Goal: Information Seeking & Learning: Learn about a topic

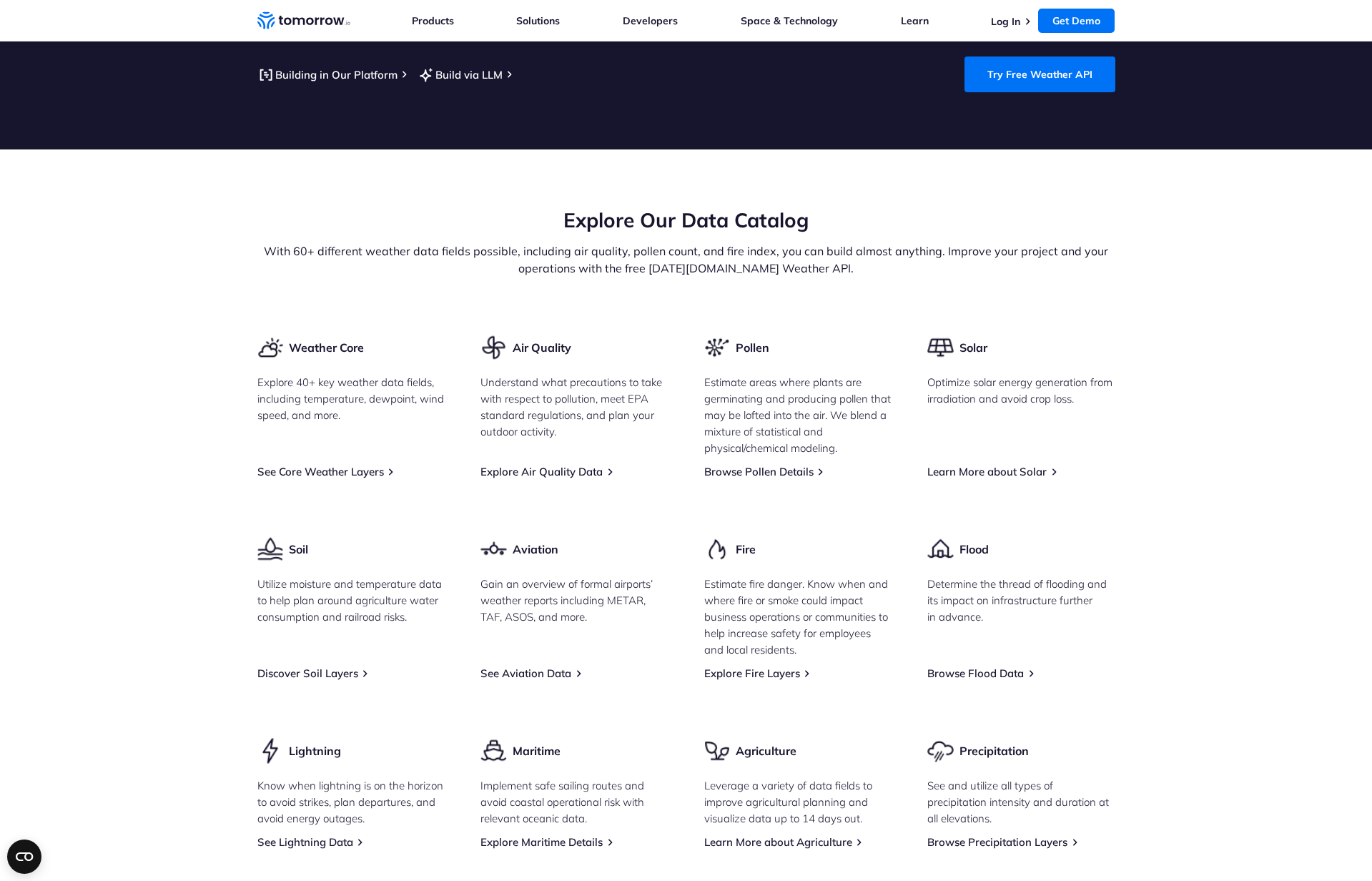
scroll to position [1628, 0]
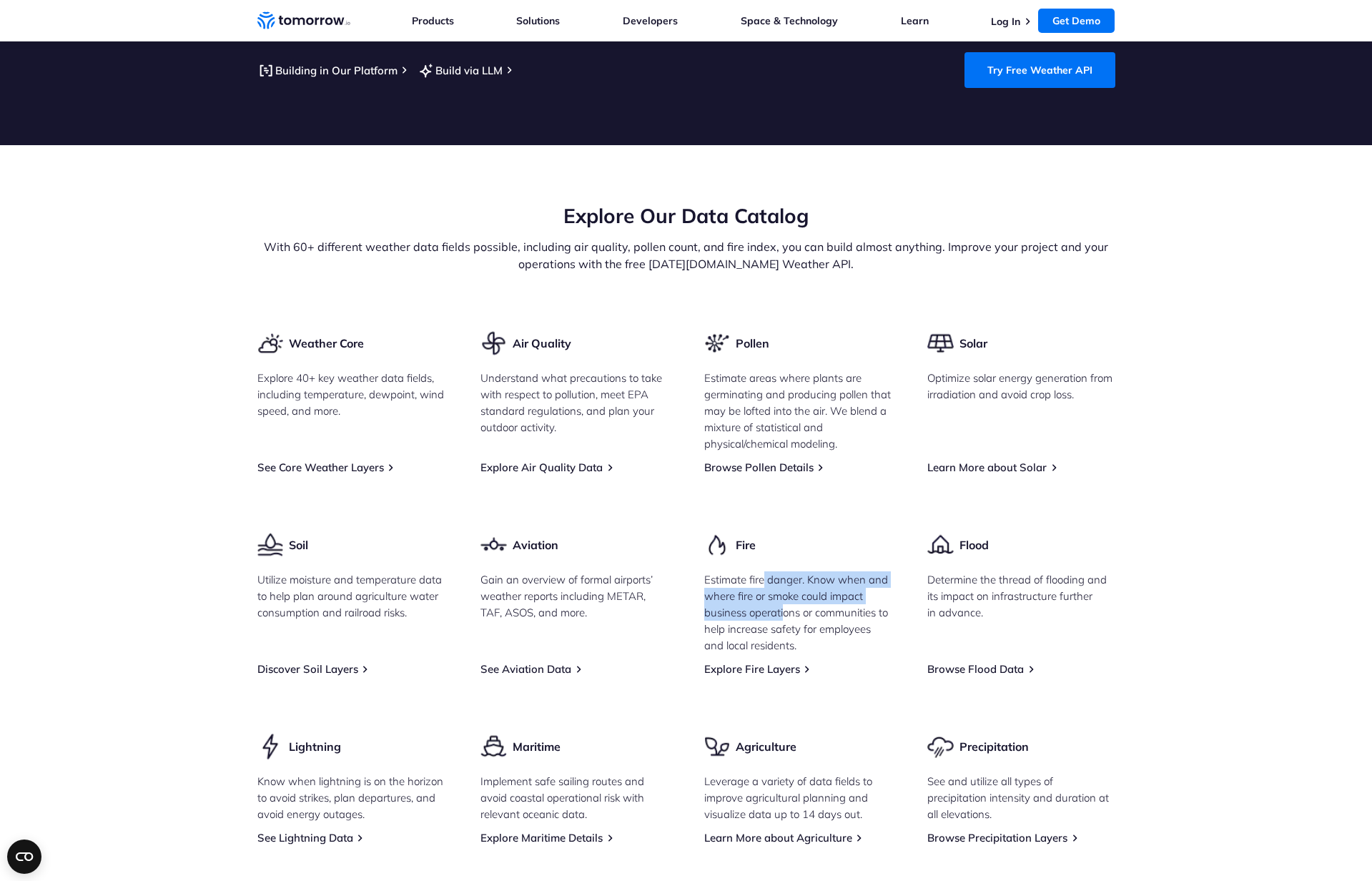
drag, startPoint x: 765, startPoint y: 556, endPoint x: 785, endPoint y: 601, distance: 49.2
click at [785, 602] on p "Estimate fire danger. Know when and where fire or smoke could impact business o…" at bounding box center [798, 612] width 188 height 82
click at [803, 618] on p "Estimate fire danger. Know when and where fire or smoke could impact business o…" at bounding box center [798, 612] width 188 height 82
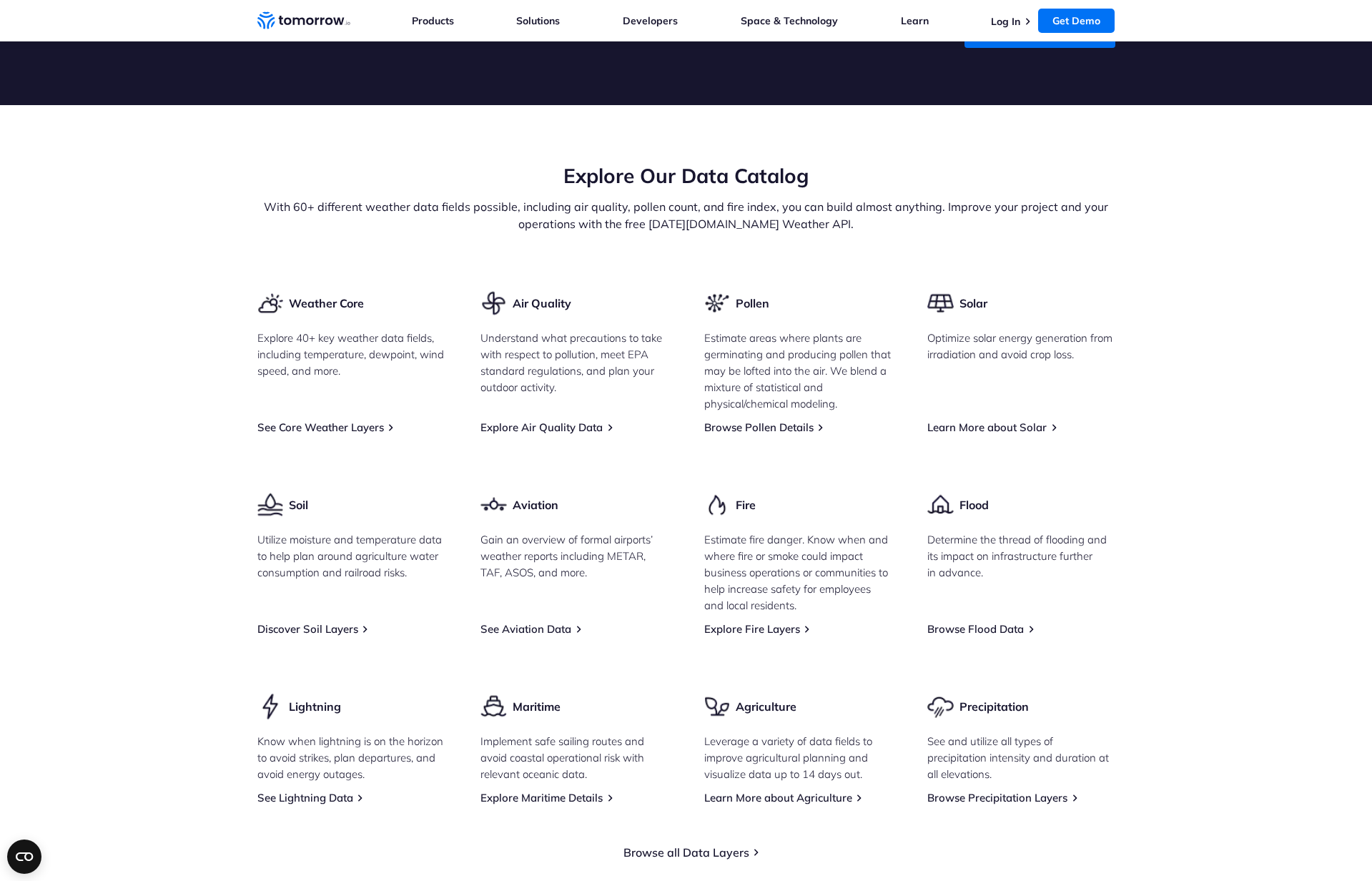
scroll to position [1678, 0]
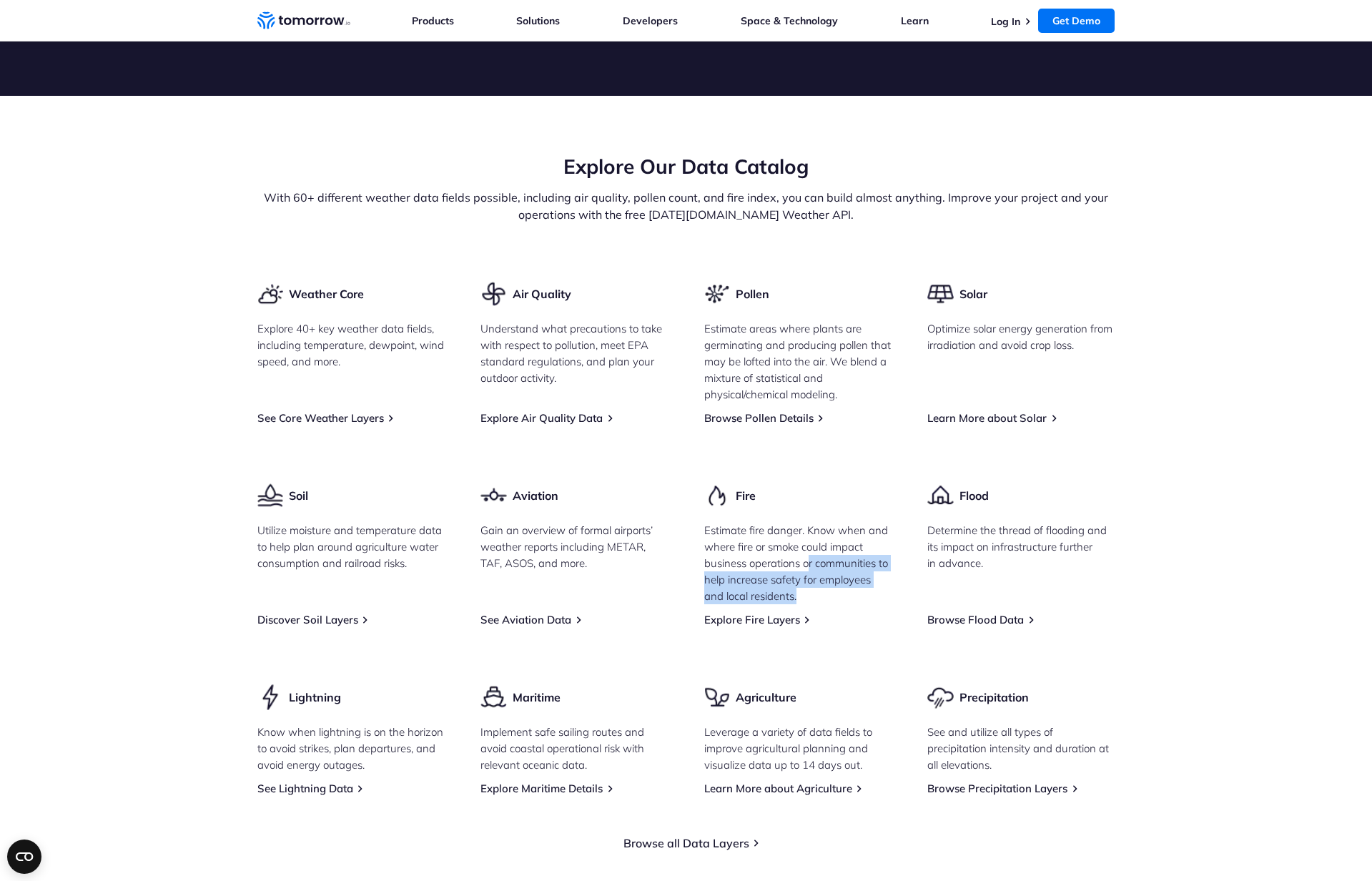
drag, startPoint x: 826, startPoint y: 609, endPoint x: 809, endPoint y: 545, distance: 66.2
click at [809, 545] on div "Fire Estimate fire danger. Know when and where fire or smoke could impact busin…" at bounding box center [798, 554] width 188 height 144
click at [812, 560] on p "Estimate fire danger. Know when and where fire or smoke could impact business o…" at bounding box center [798, 562] width 188 height 82
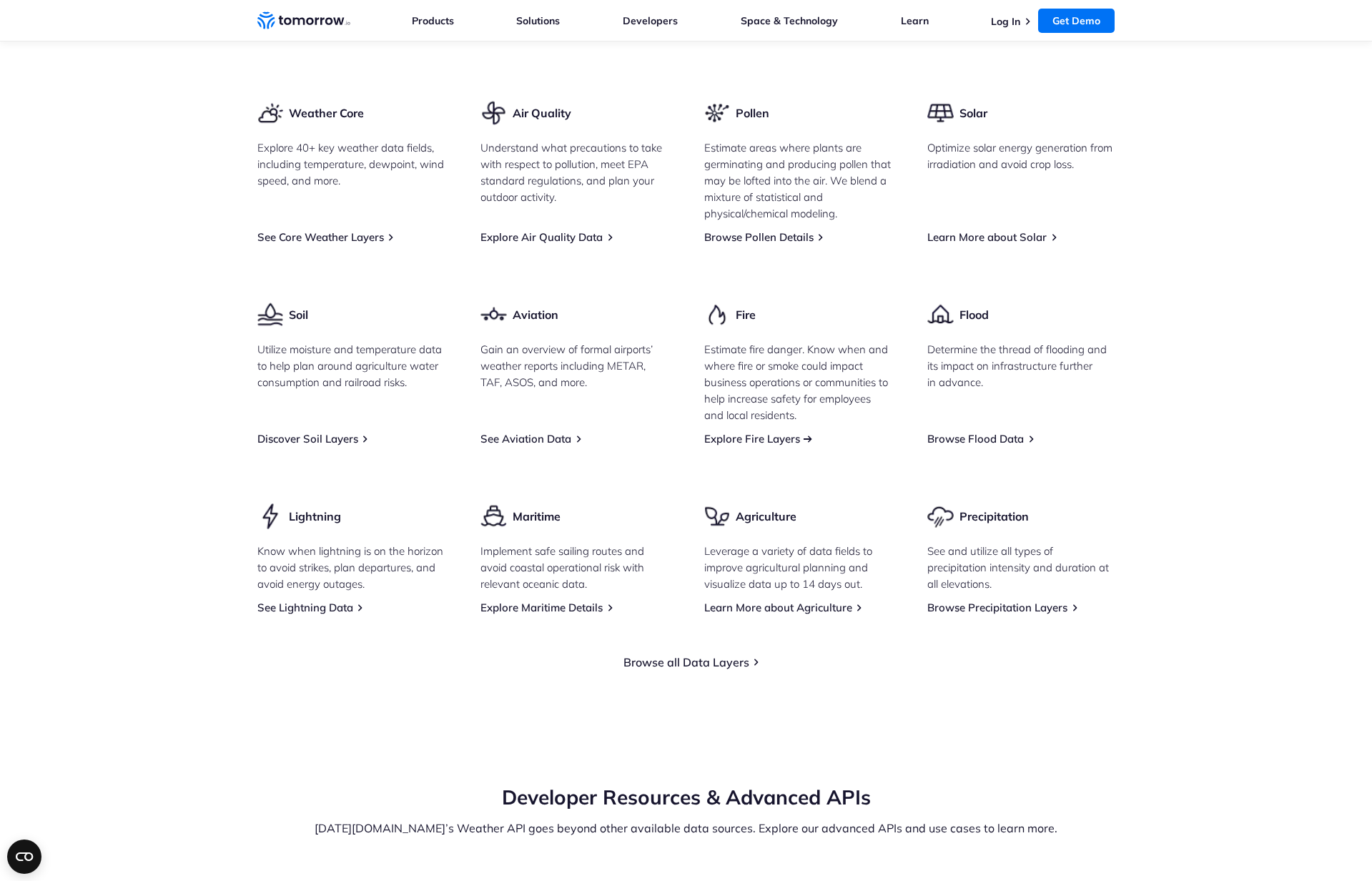
scroll to position [1855, 0]
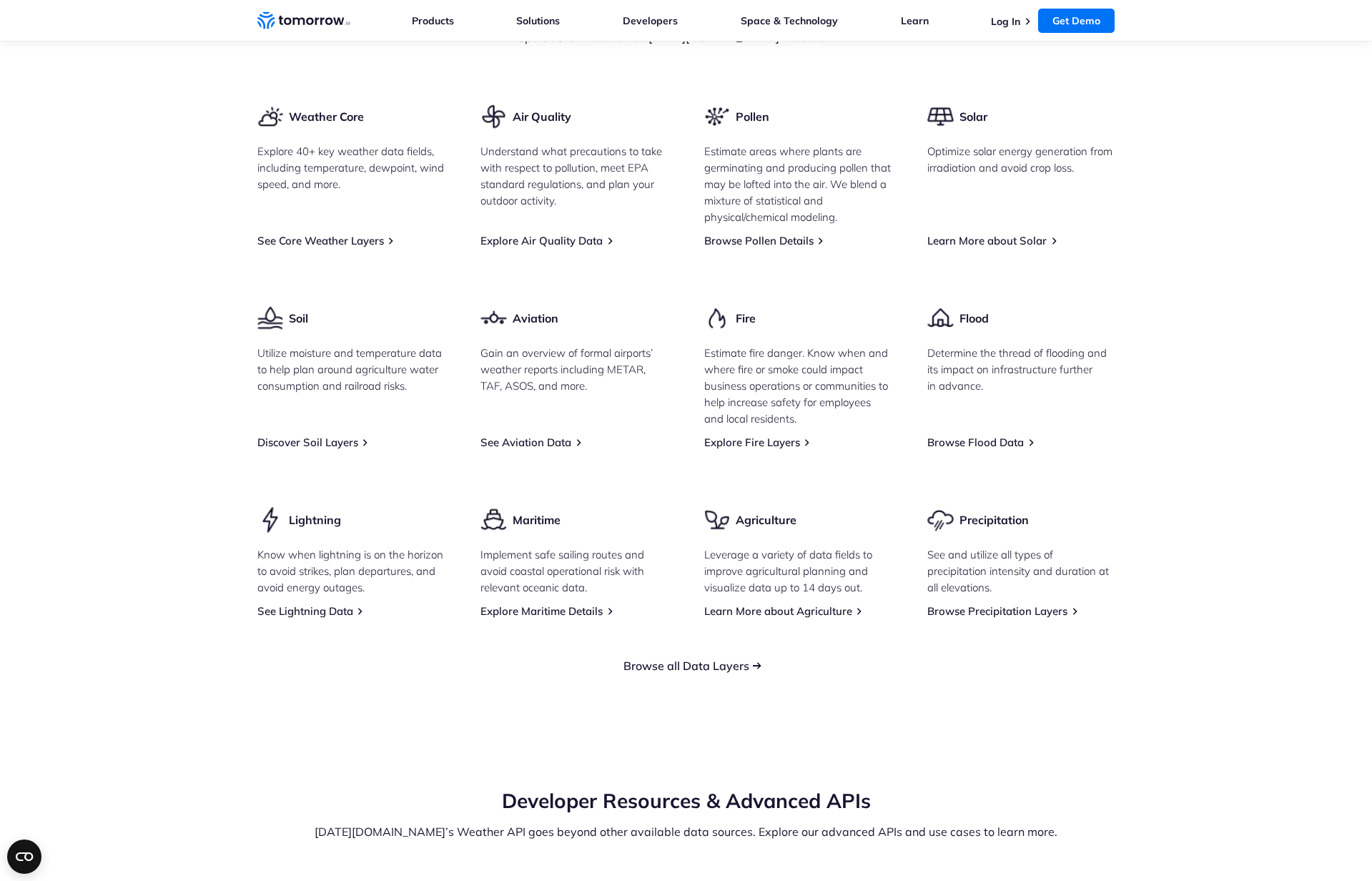
click at [710, 659] on link "Browse all Data Layers" at bounding box center [686, 666] width 126 height 15
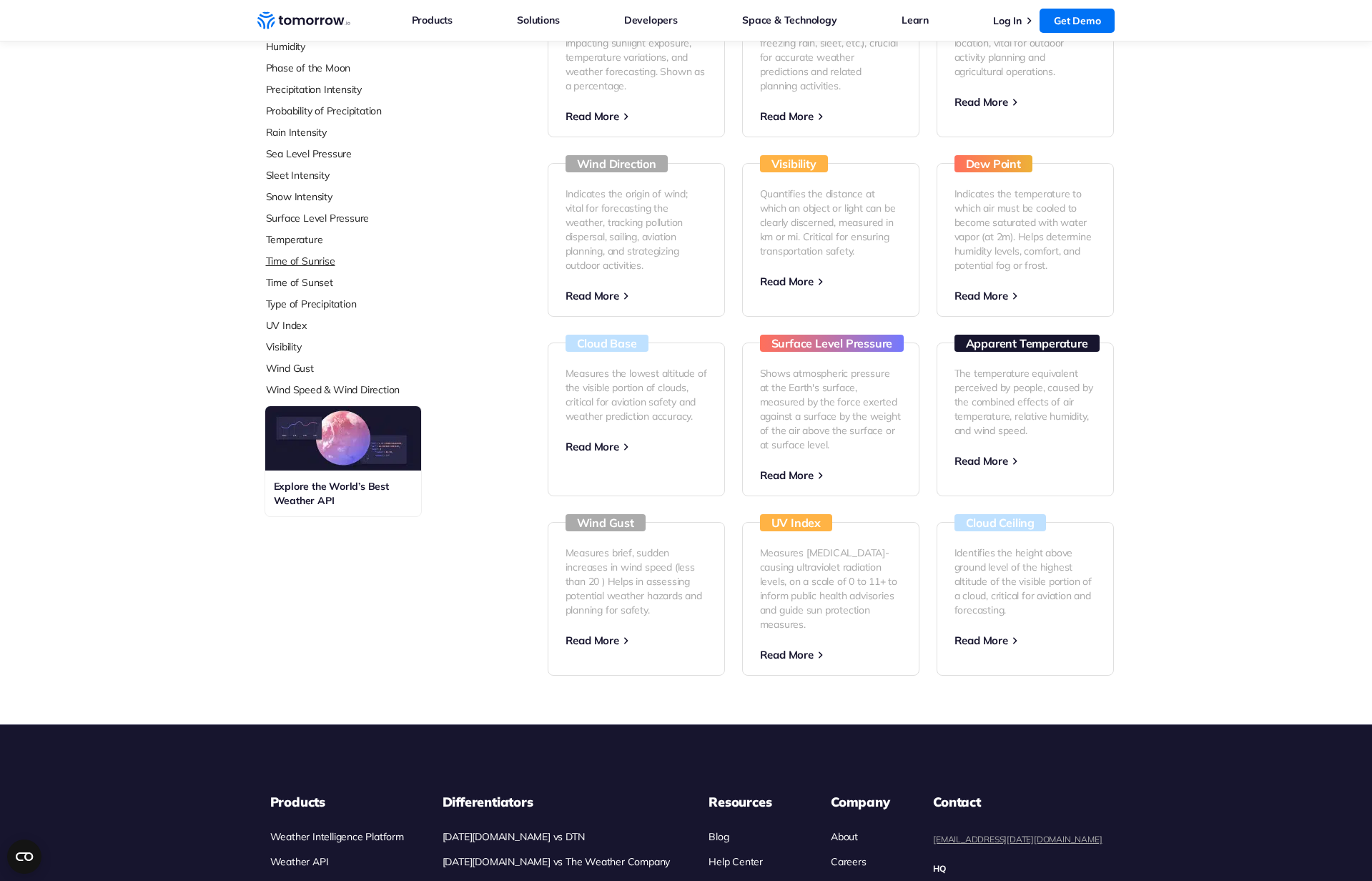
scroll to position [446, 0]
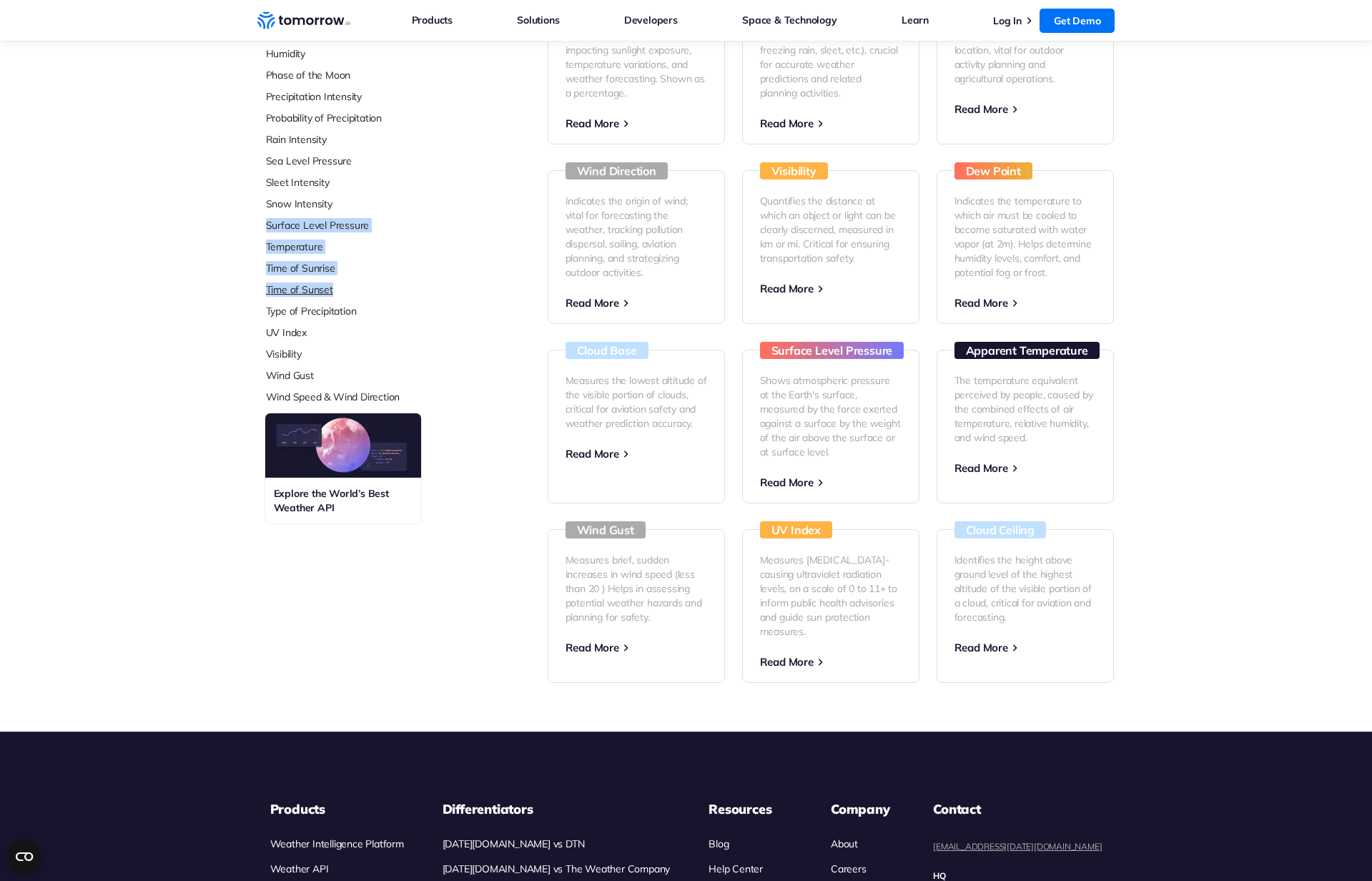
drag, startPoint x: 254, startPoint y: 225, endPoint x: 378, endPoint y: 286, distance: 138.2
click at [378, 286] on div "Select Data Layer Core Accumulation of Ice Accumulation of LWE Snow (Snow Water…" at bounding box center [686, 159] width 1372 height 1048
drag, startPoint x: 392, startPoint y: 320, endPoint x: 382, endPoint y: 216, distance: 104.5
click at [382, 216] on ul "Accumulation of Ice Accumulation of LWE Snow (Snow Water Equivalent) Accumulati…" at bounding box center [361, 58] width 190 height 694
click at [366, 181] on link "Sleet Intensity" at bounding box center [361, 182] width 190 height 15
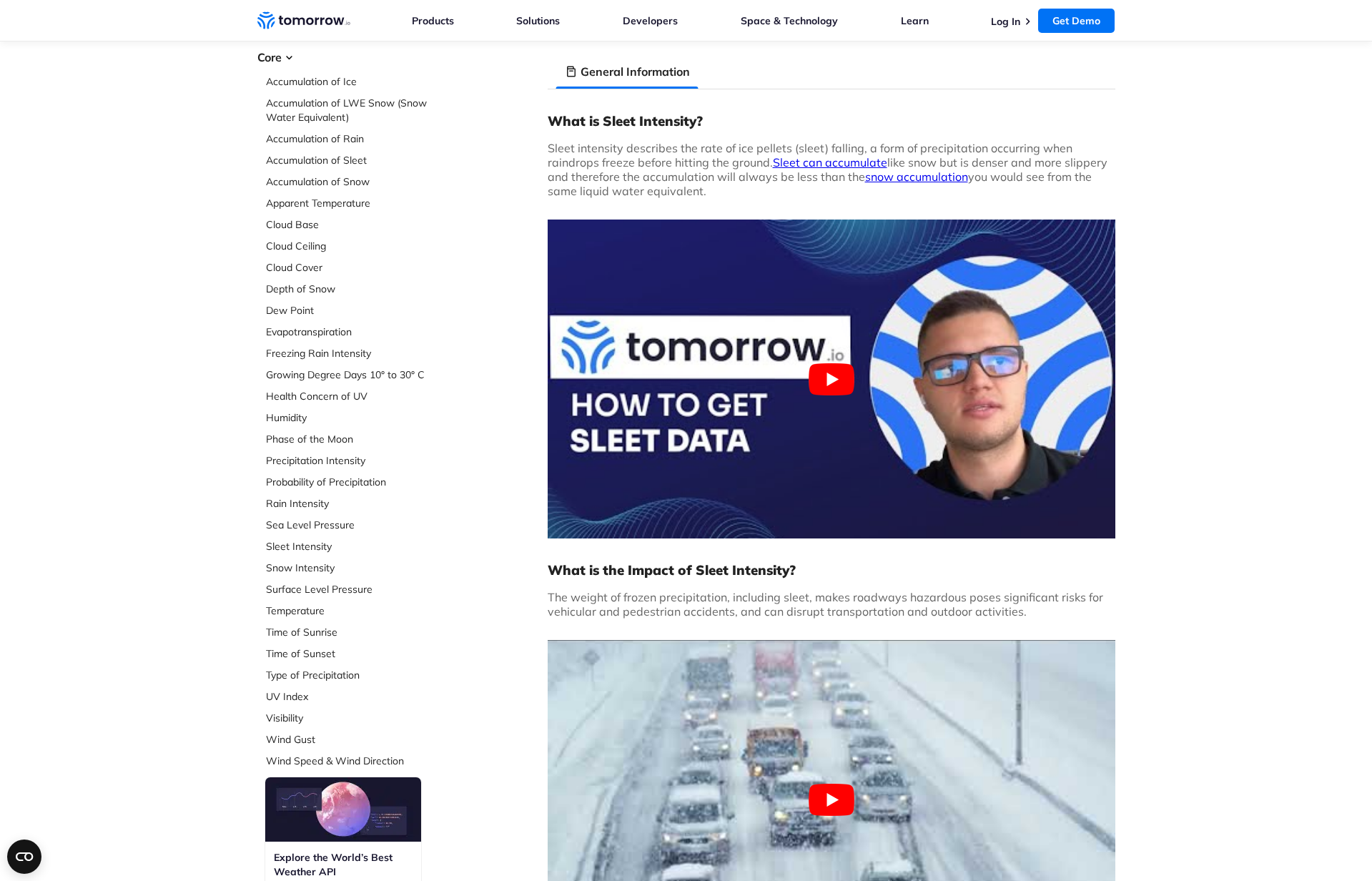
scroll to position [162, 0]
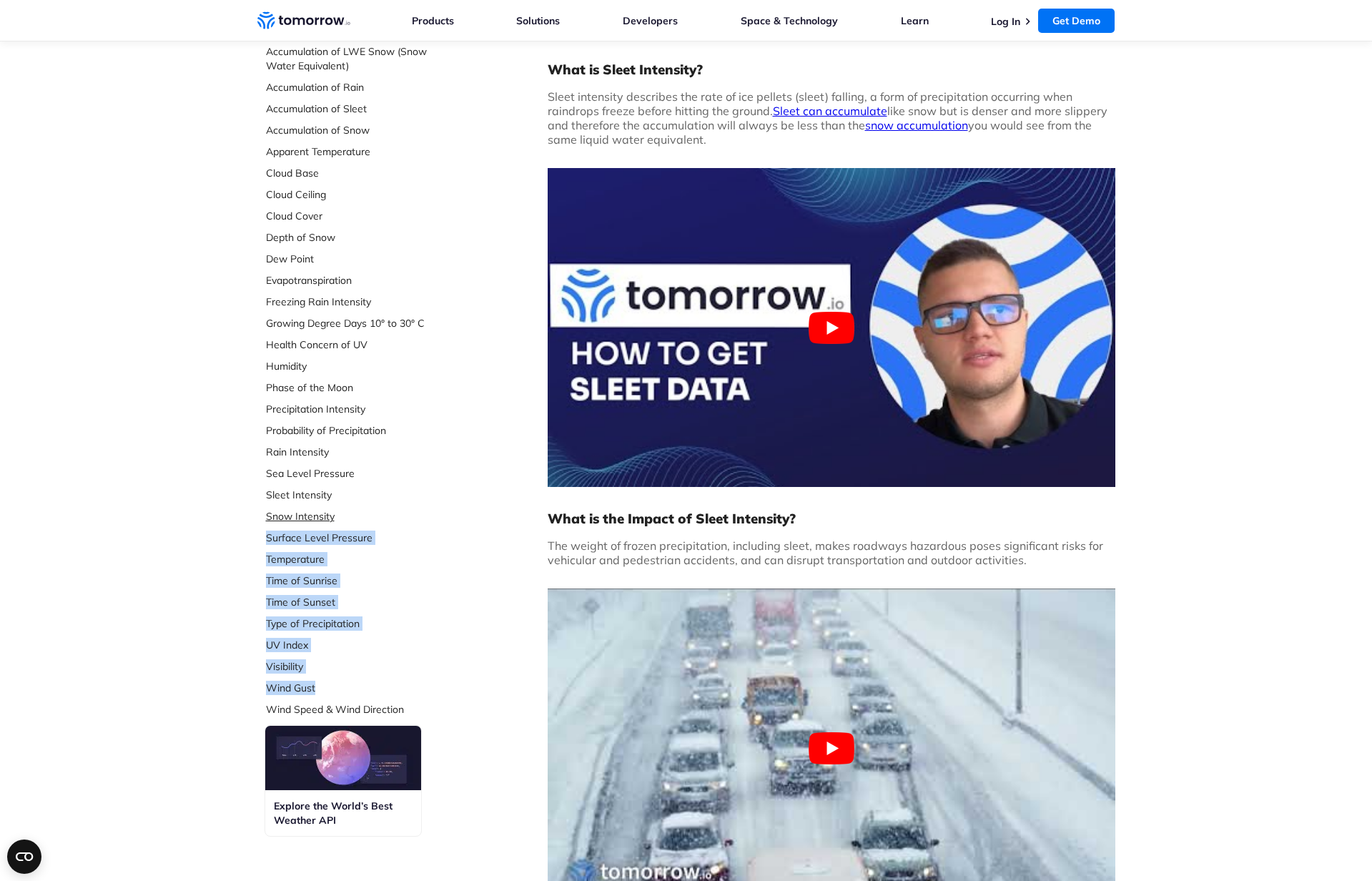
drag, startPoint x: 468, startPoint y: 691, endPoint x: 374, endPoint y: 510, distance: 204.0
click at [374, 510] on div "Select Data Layer Core Accumulation of Ice Accumulation of LWE Snow (Snow Water…" at bounding box center [686, 847] width 858 height 1798
click at [413, 656] on ul "Accumulation of Ice Accumulation of LWE Snow (Snow Water Equivalent) Accumulati…" at bounding box center [361, 370] width 190 height 694
drag, startPoint x: 410, startPoint y: 658, endPoint x: 356, endPoint y: 520, distance: 148.2
click at [356, 520] on ul "Accumulation of Ice Accumulation of LWE Snow (Snow Water Equivalent) Accumulati…" at bounding box center [361, 370] width 190 height 694
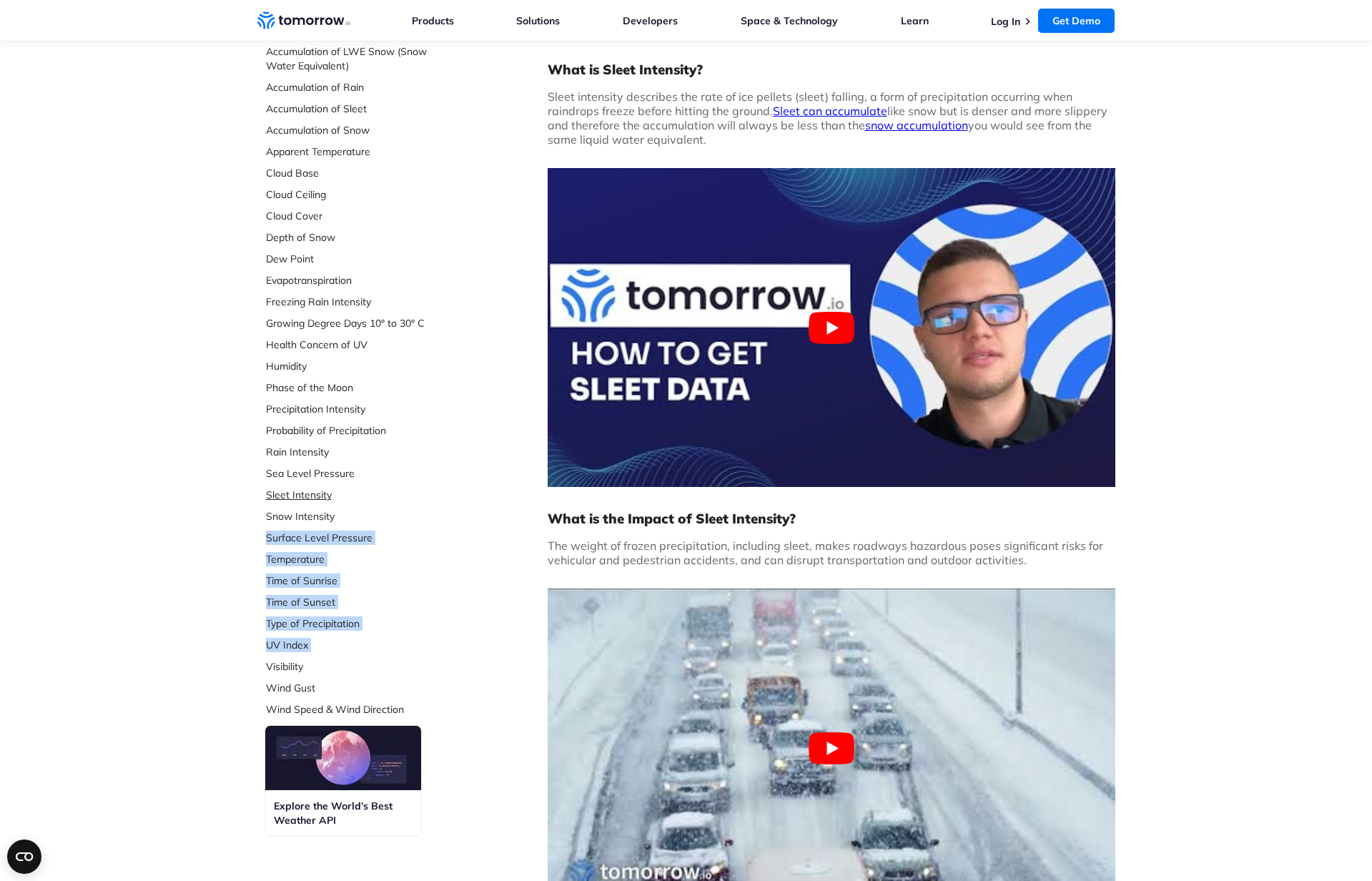
click at [425, 502] on link "Sleet Intensity" at bounding box center [361, 495] width 190 height 15
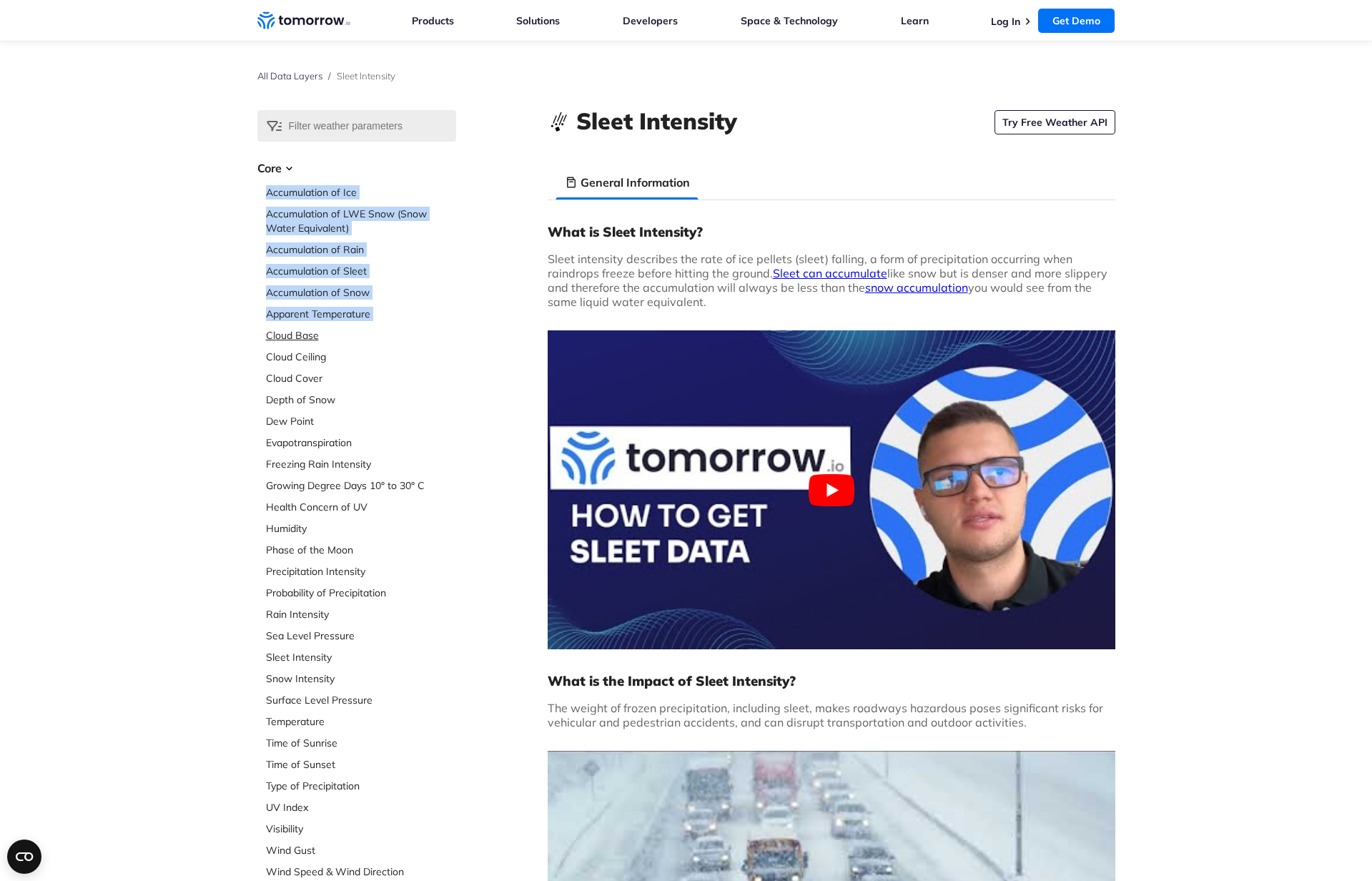
drag, startPoint x: 249, startPoint y: 187, endPoint x: 340, endPoint y: 338, distance: 176.3
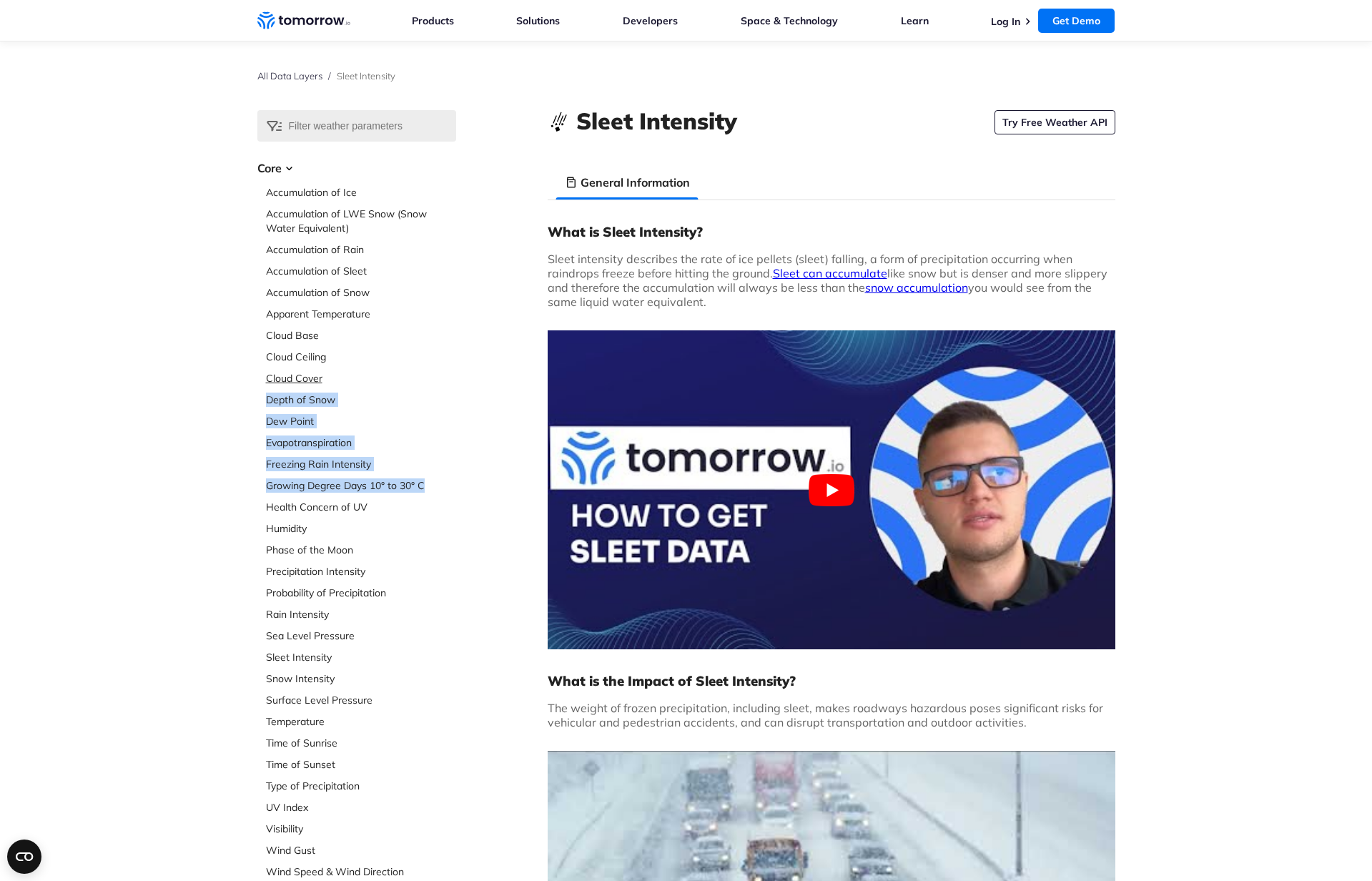
drag, startPoint x: 481, startPoint y: 491, endPoint x: 394, endPoint y: 372, distance: 147.4
click at [412, 428] on link "Dew Point" at bounding box center [361, 421] width 190 height 15
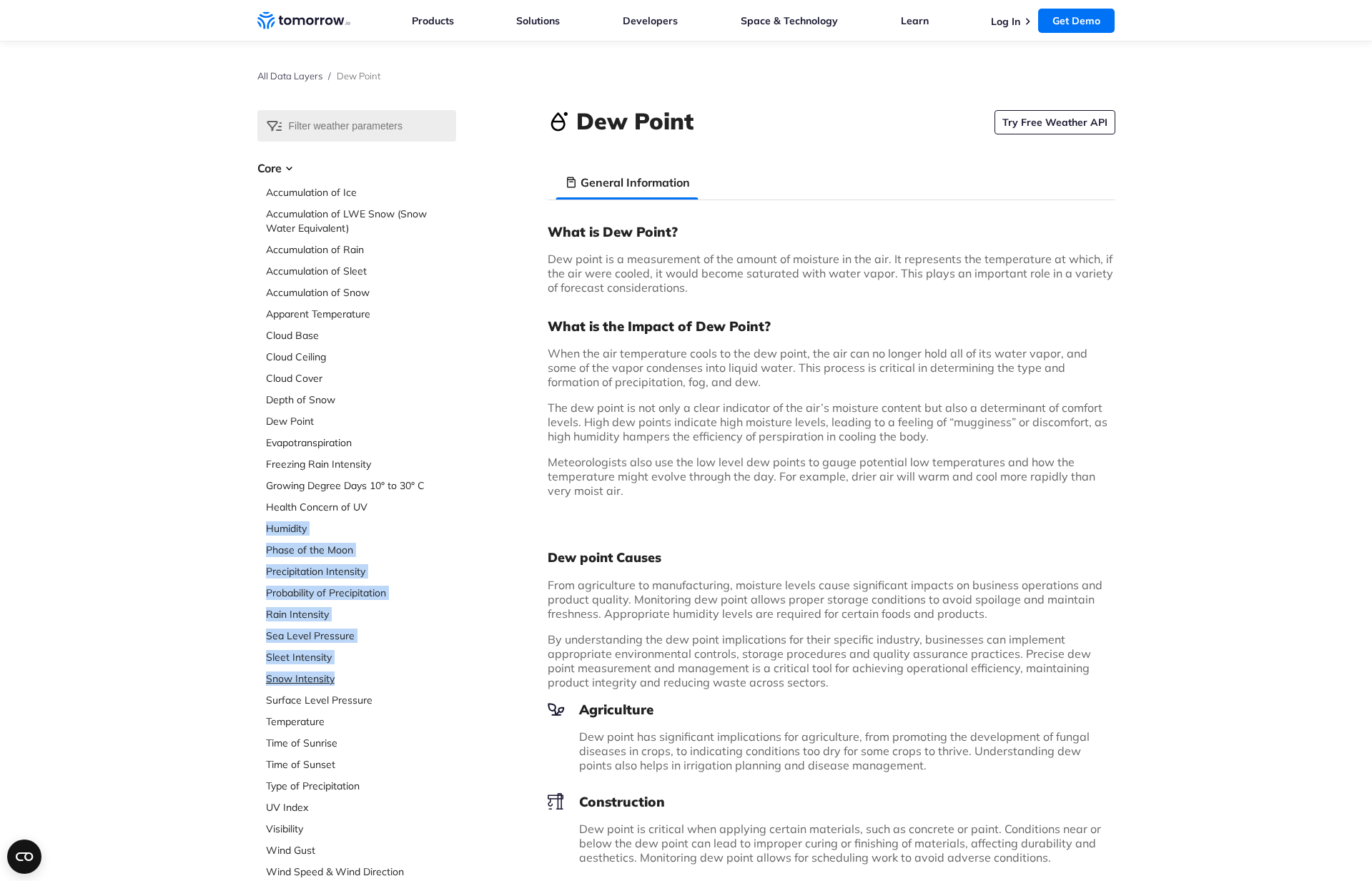
drag, startPoint x: 262, startPoint y: 524, endPoint x: 432, endPoint y: 672, distance: 225.4
click at [432, 672] on li "Core Accumulation of Ice Accumulation of LWE Snow (Snow Water Equivalent) Accum…" at bounding box center [357, 520] width 199 height 720
click at [428, 716] on link "Temperature" at bounding box center [361, 722] width 190 height 15
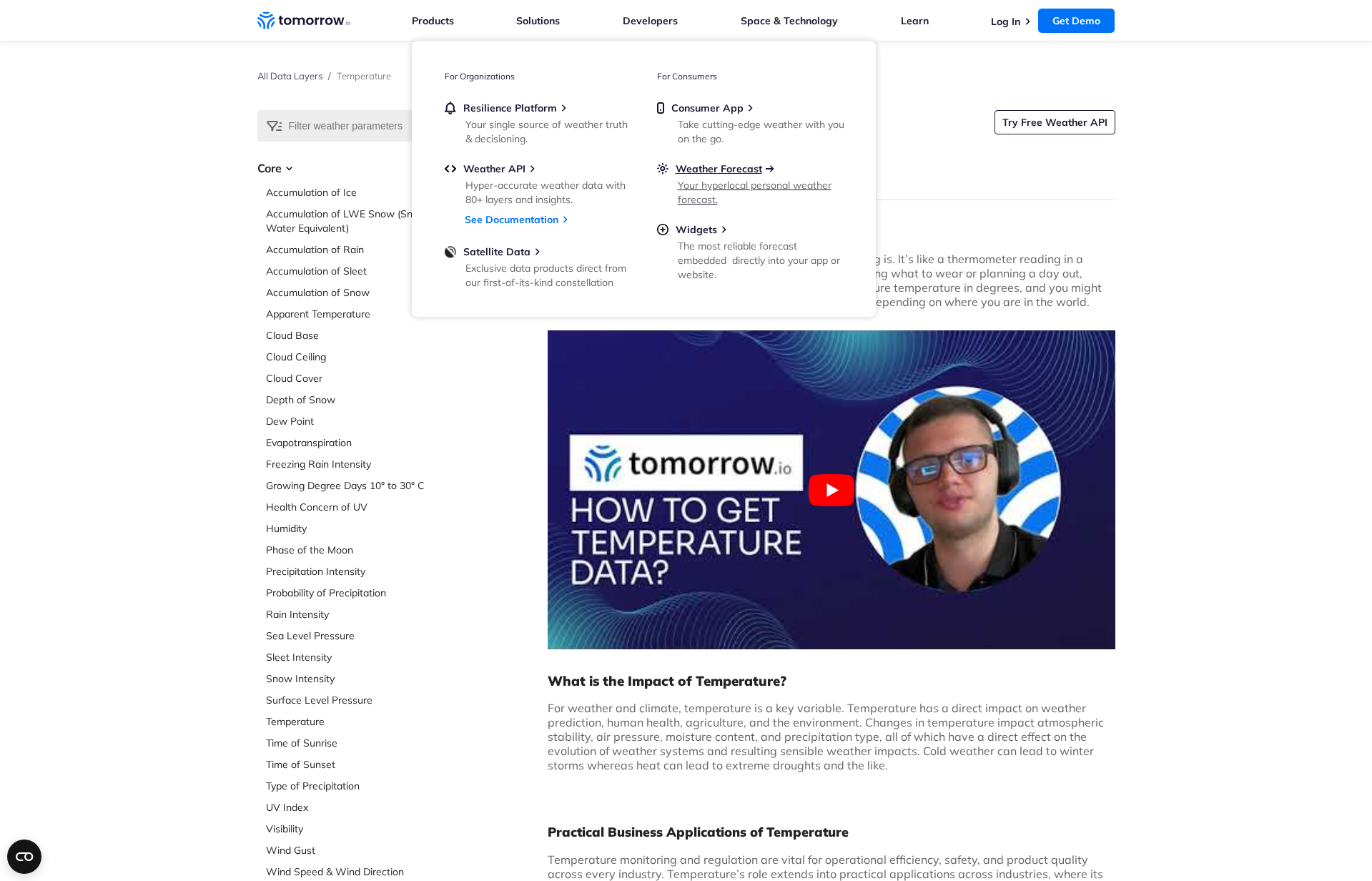
click at [689, 170] on span "Weather Forecast" at bounding box center [719, 169] width 87 height 13
